Goal: Information Seeking & Learning: Learn about a topic

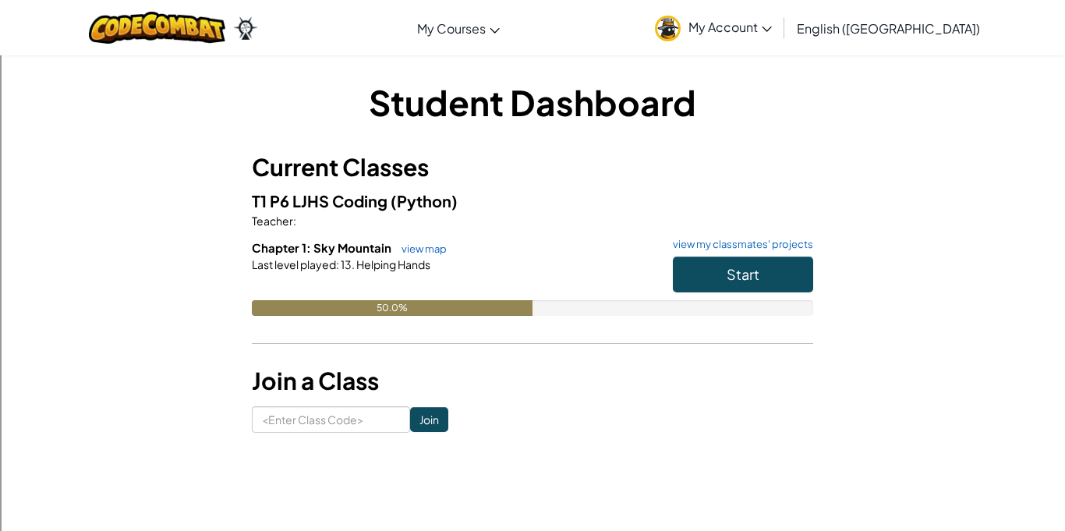
click at [916, 165] on div "Student Dashboard Current Classes T1 P6 LJHS Coding (Python) Teacher : Chapter …" at bounding box center [532, 255] width 912 height 355
click at [748, 282] on span "Start" at bounding box center [743, 274] width 33 height 18
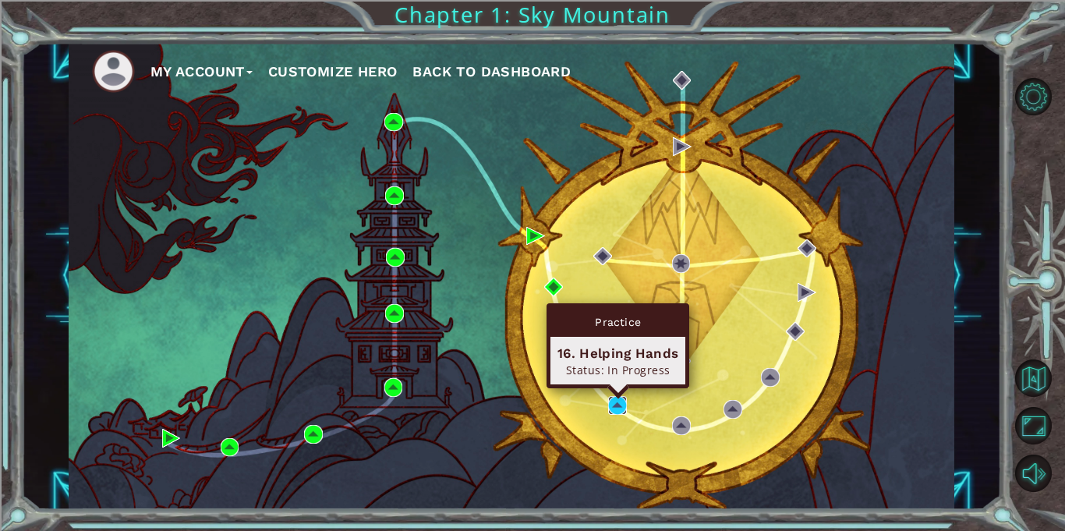
click at [612, 413] on img at bounding box center [617, 405] width 19 height 19
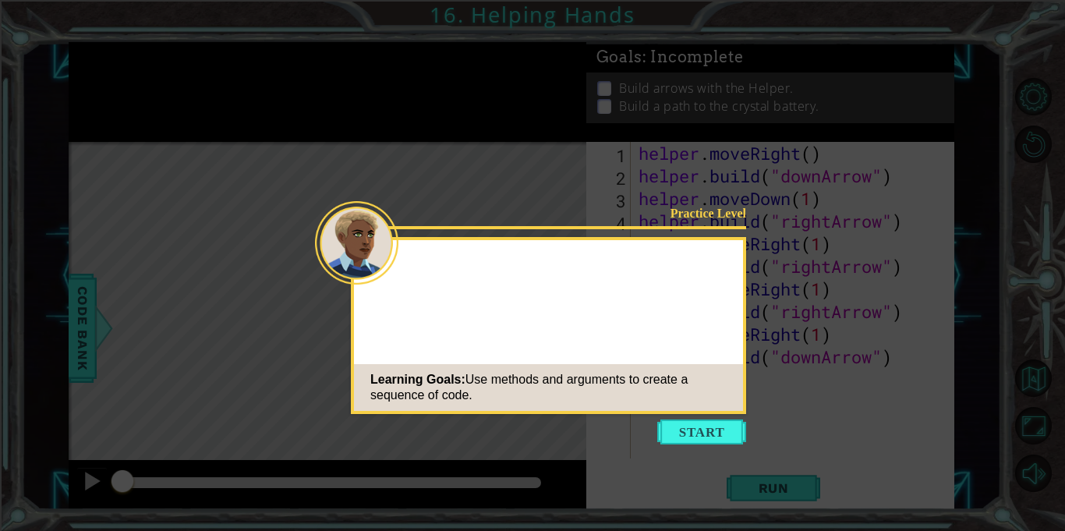
click at [687, 399] on div "Learning Goals: Use methods and arguments to create a sequence of code." at bounding box center [548, 387] width 389 height 47
click at [695, 423] on button "Start" at bounding box center [701, 432] width 89 height 25
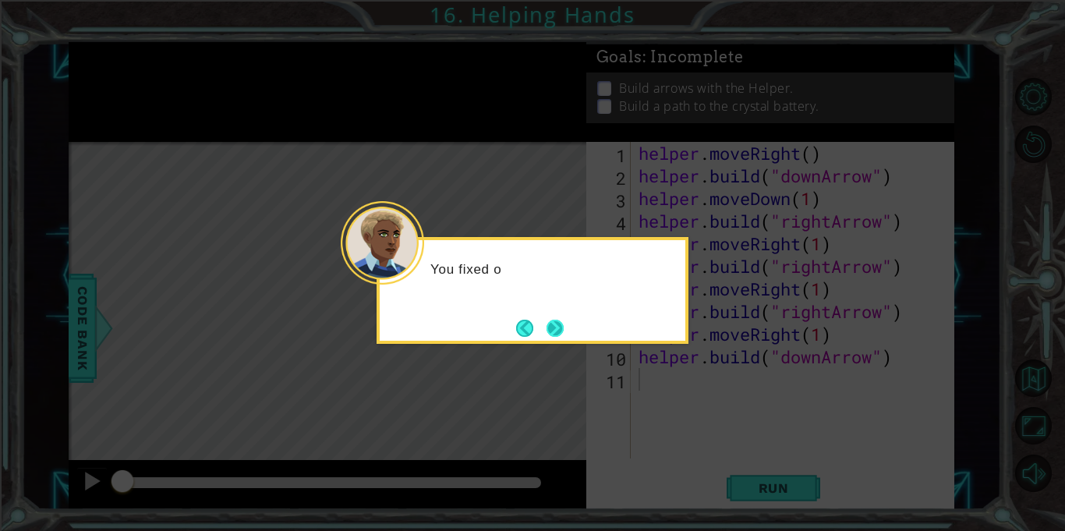
click at [564, 319] on button "Next" at bounding box center [555, 328] width 24 height 24
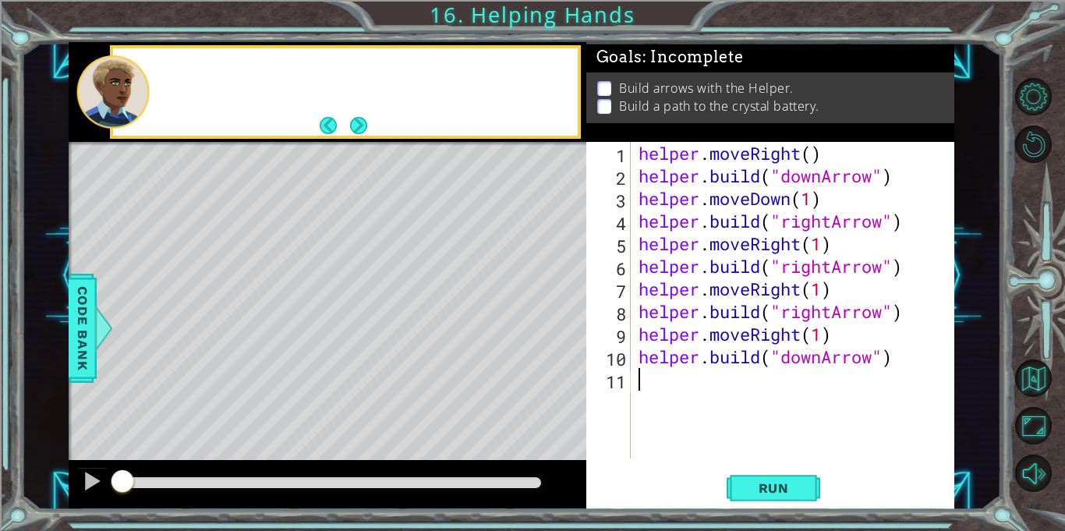
click at [551, 328] on div "Level Map" at bounding box center [429, 371] width 721 height 459
click at [568, 339] on div "Level Map" at bounding box center [429, 371] width 721 height 459
click at [95, 345] on div at bounding box center [103, 328] width 19 height 47
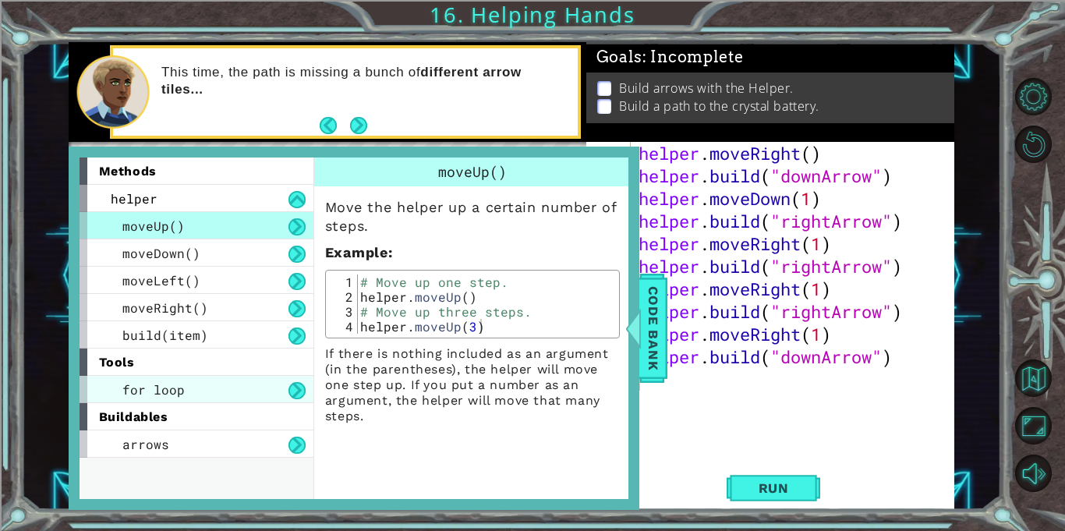
click at [128, 384] on span "for loop" at bounding box center [153, 389] width 62 height 16
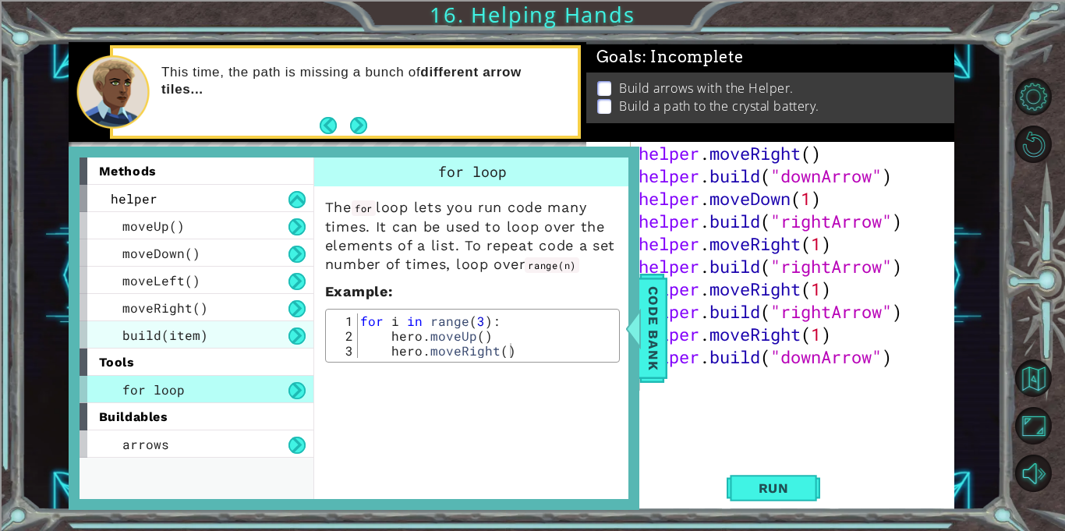
click at [123, 341] on span "build(item)" at bounding box center [165, 335] width 86 height 16
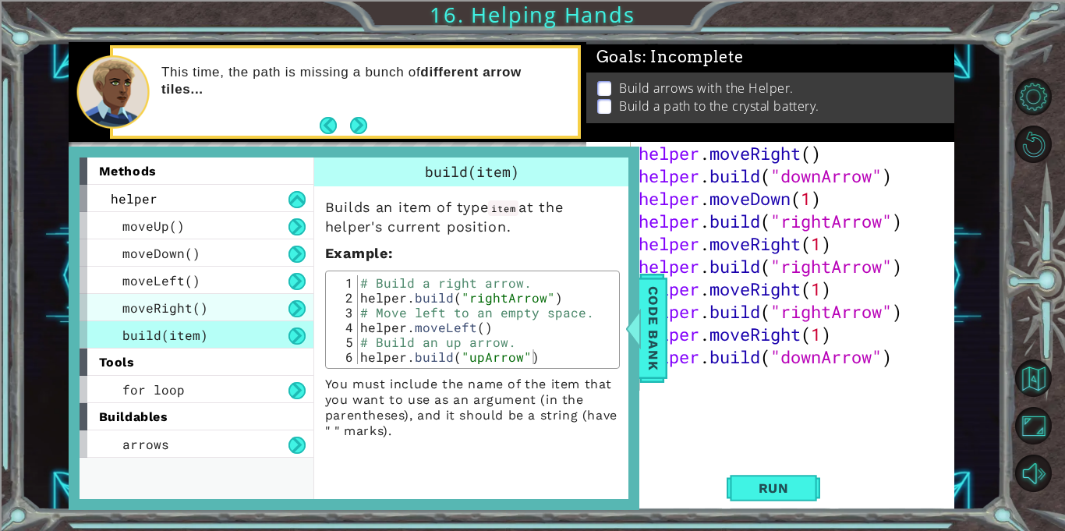
click at [135, 315] on span "moveRight()" at bounding box center [165, 307] width 86 height 16
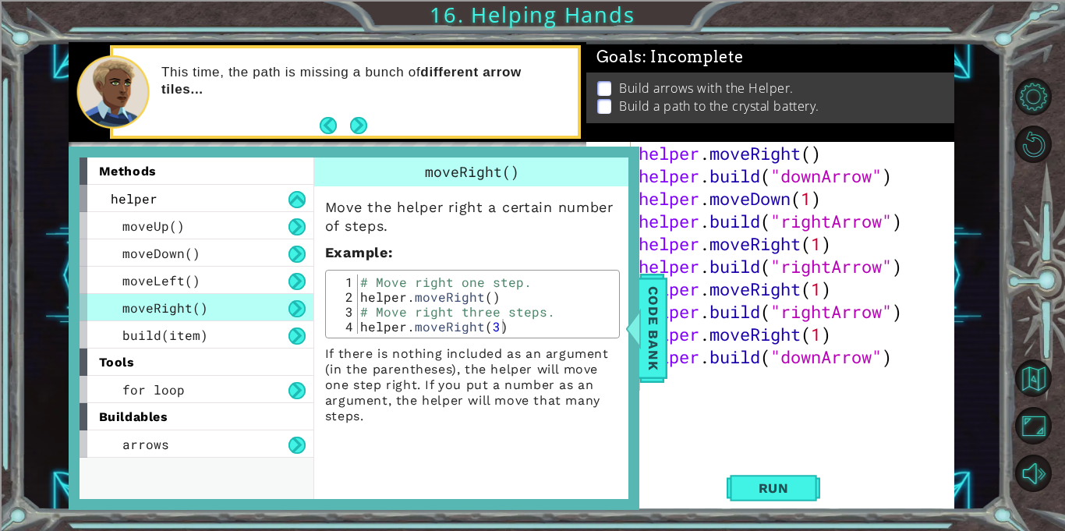
click at [130, 174] on span "methods" at bounding box center [128, 171] width 58 height 15
click at [131, 200] on span "helper" at bounding box center [134, 198] width 47 height 16
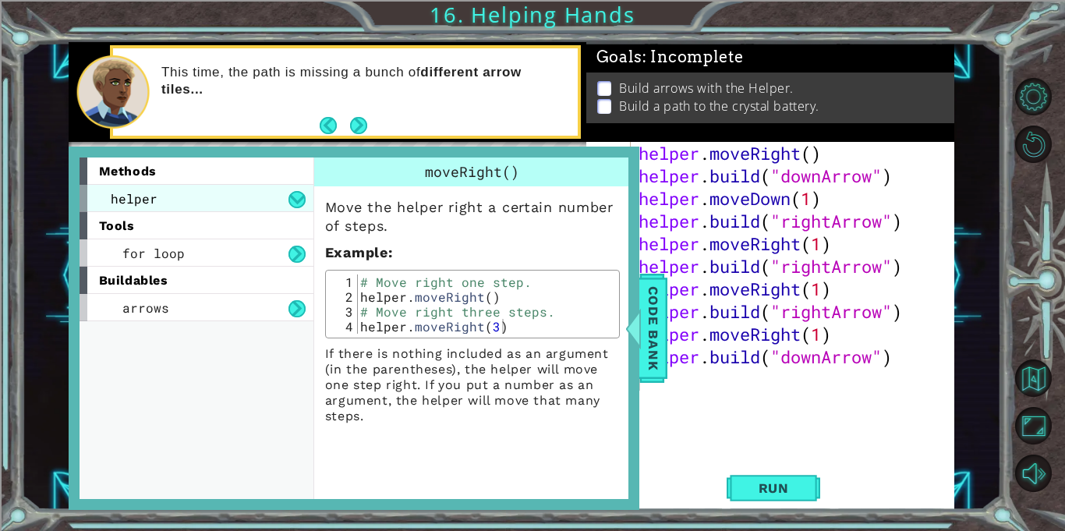
click at [121, 207] on div "helper" at bounding box center [197, 198] width 234 height 27
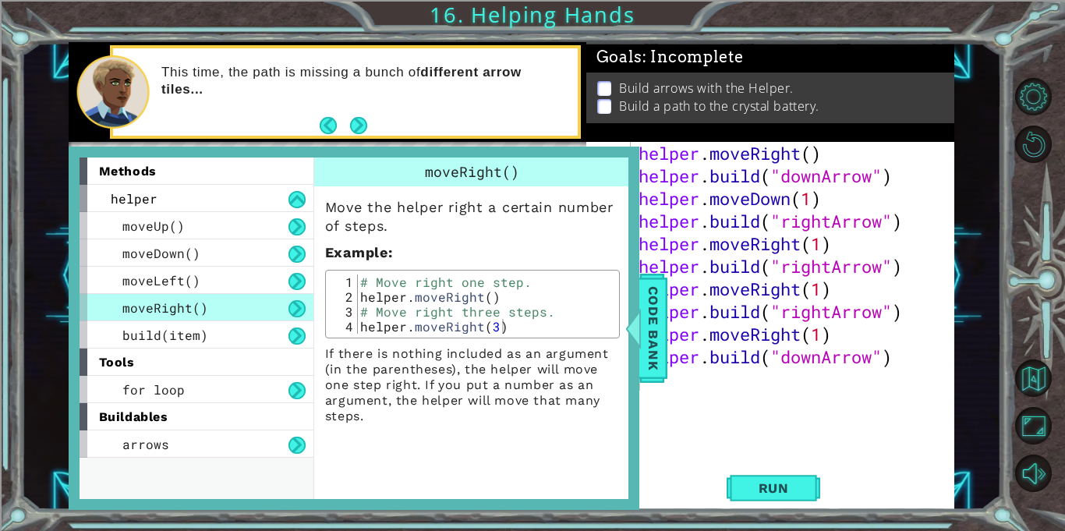
click at [136, 310] on span "moveRight()" at bounding box center [165, 307] width 86 height 16
click at [142, 338] on span "build(item)" at bounding box center [165, 335] width 86 height 16
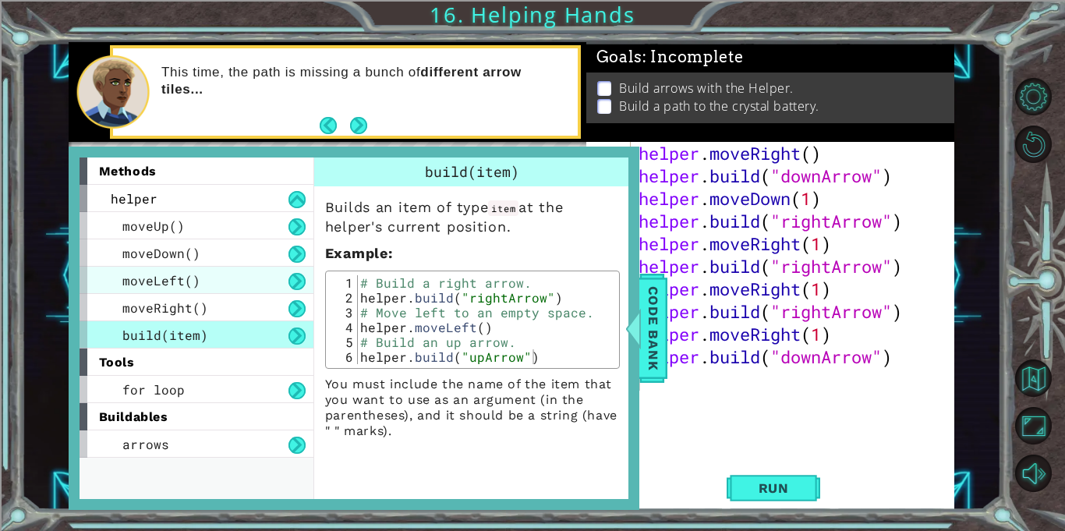
click at [138, 291] on div "moveLeft()" at bounding box center [197, 280] width 234 height 27
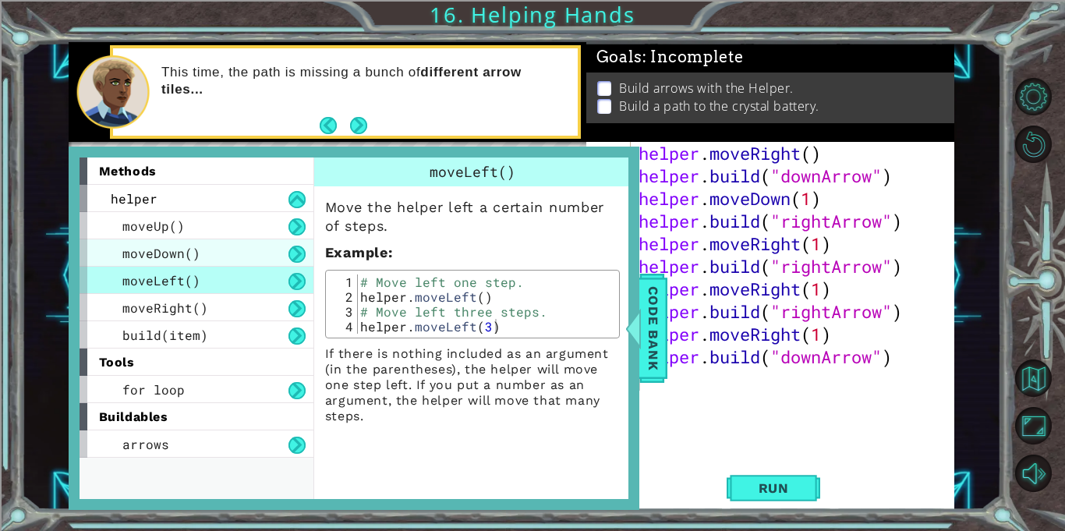
click at [125, 243] on div "moveDown()" at bounding box center [197, 252] width 234 height 27
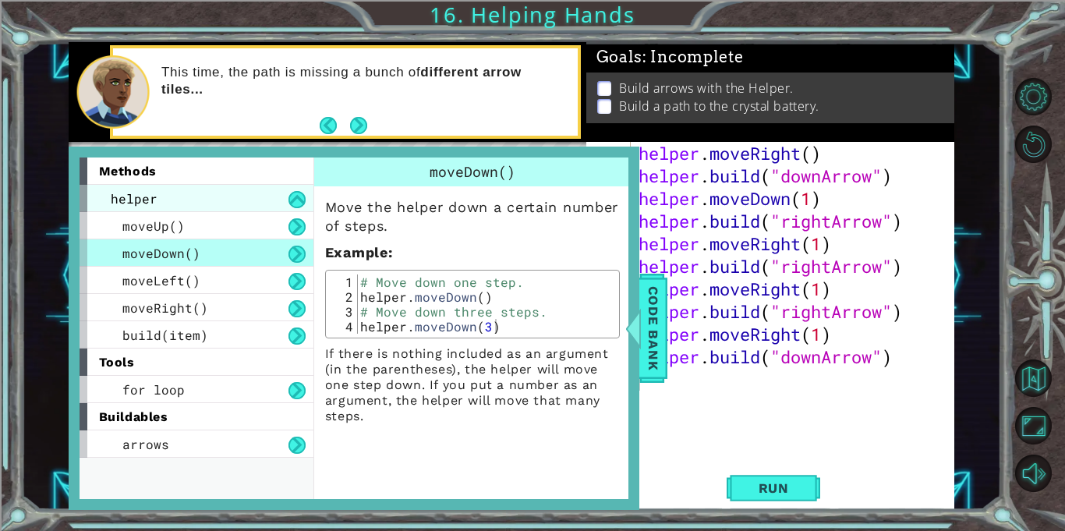
click at [129, 211] on div "helper" at bounding box center [197, 198] width 234 height 27
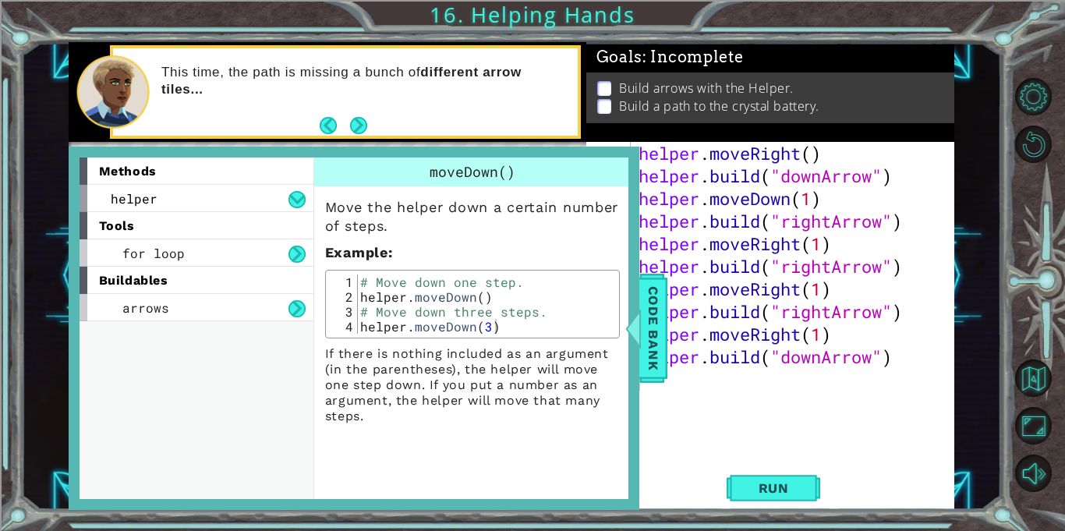
click at [127, 228] on span "tools" at bounding box center [117, 225] width 36 height 15
click at [133, 257] on span "for loop" at bounding box center [153, 253] width 62 height 16
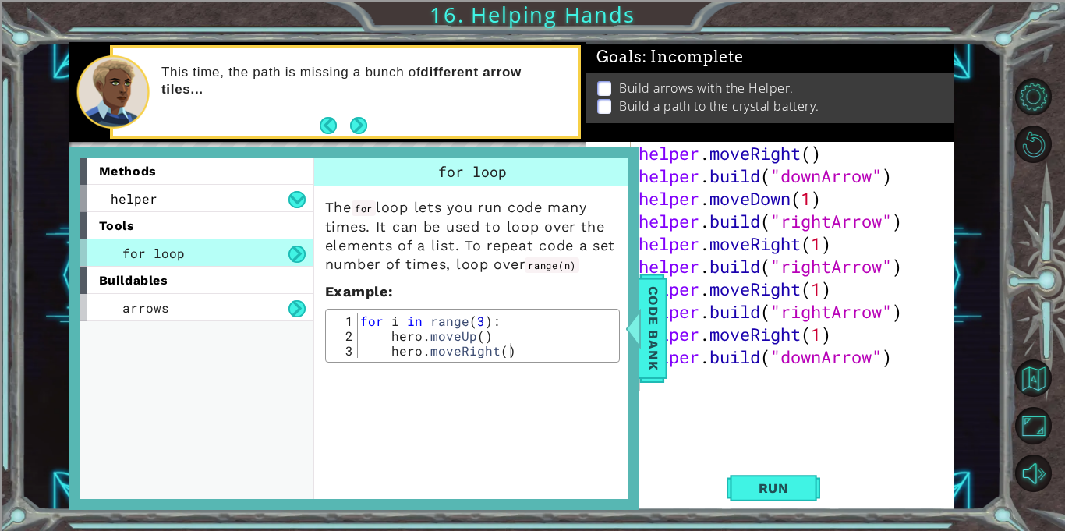
click at [128, 253] on span "for loop" at bounding box center [153, 253] width 62 height 16
click at [158, 306] on span "arrows" at bounding box center [145, 307] width 47 height 16
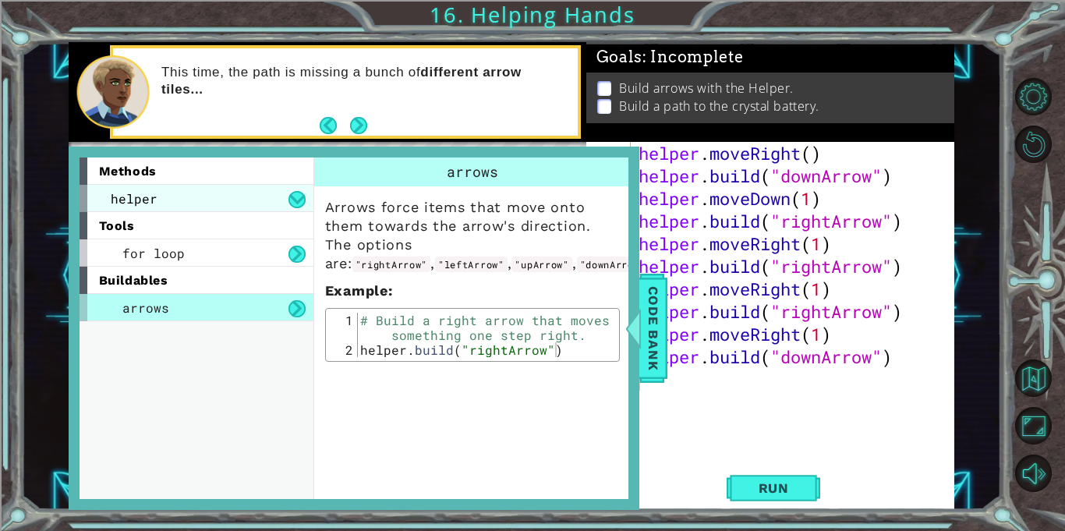
click at [137, 200] on span "helper" at bounding box center [134, 198] width 47 height 16
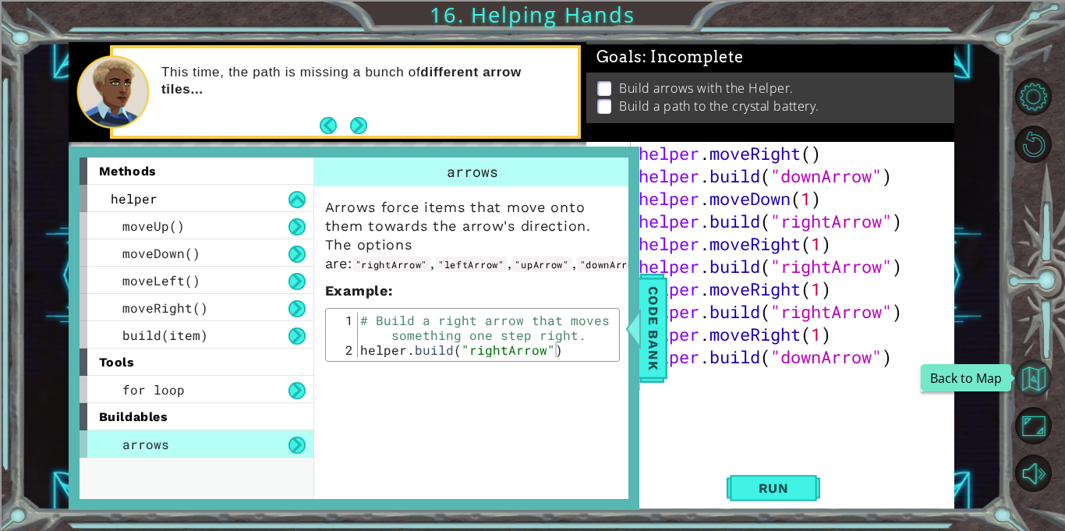
click at [1018, 367] on button "Back to Map" at bounding box center [1033, 378] width 37 height 37
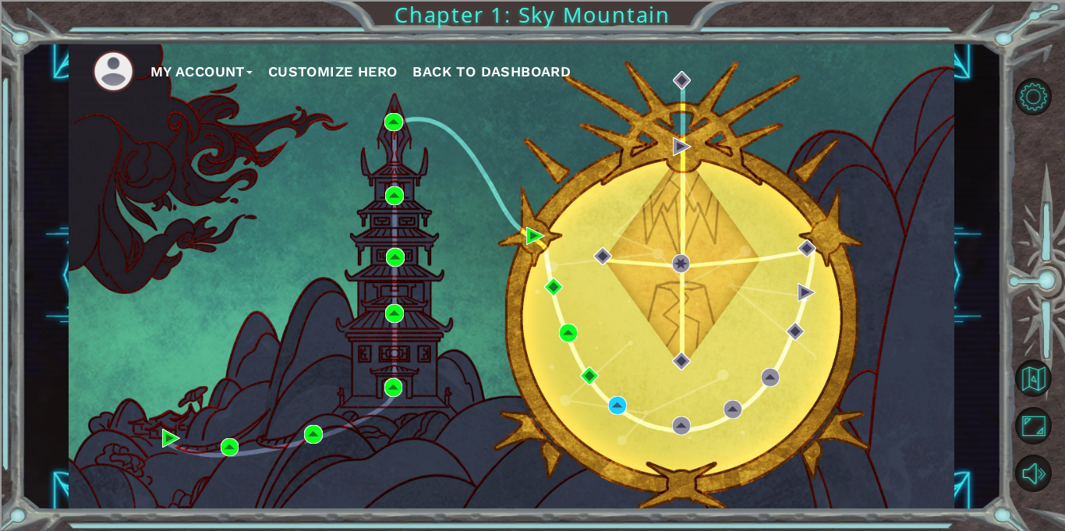
click at [168, 77] on button "My Account" at bounding box center [202, 71] width 102 height 23
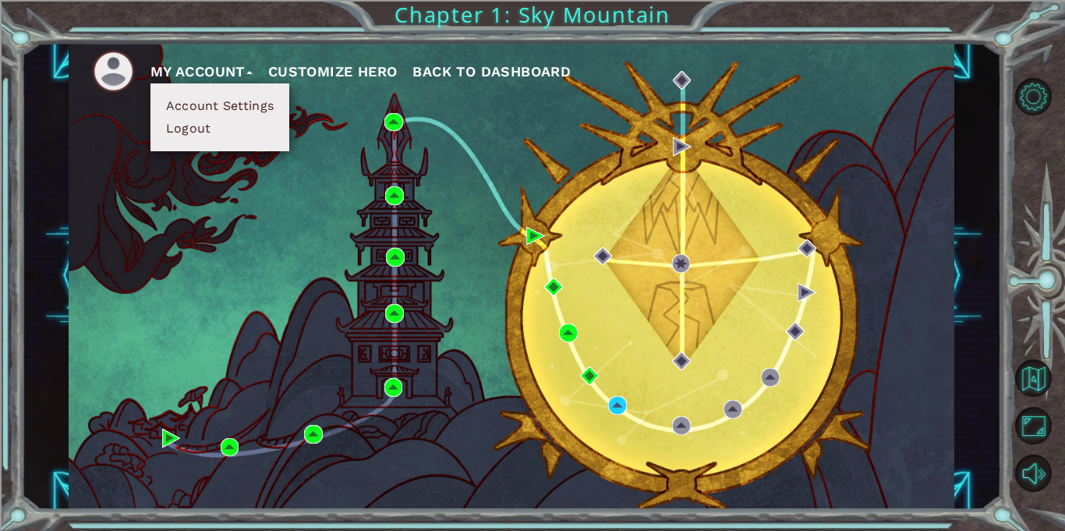
click at [214, 127] on li "Logout" at bounding box center [219, 128] width 117 height 17
click at [186, 131] on button "Logout" at bounding box center [188, 128] width 55 height 17
